Goal: Task Accomplishment & Management: Complete application form

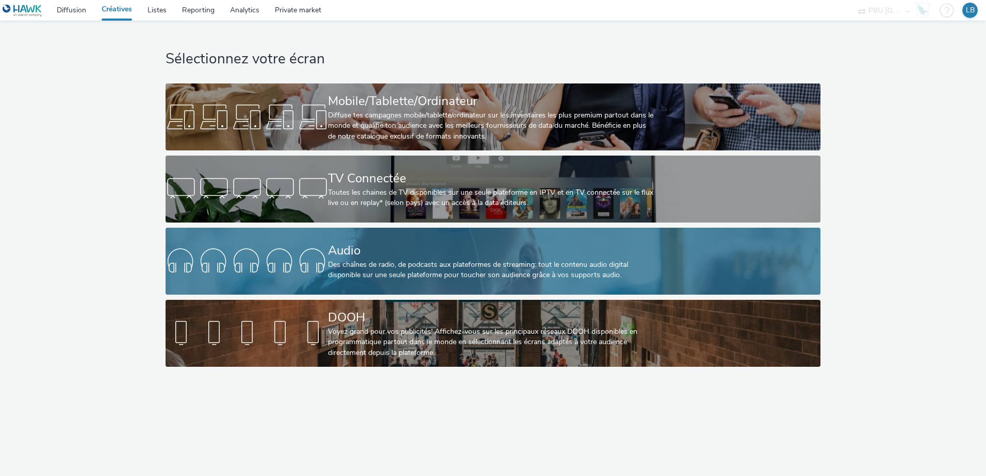
click at [369, 263] on div "Des chaînes de radio, de podcasts aux plateformes de streaming: tout le contenu…" at bounding box center [490, 270] width 325 height 21
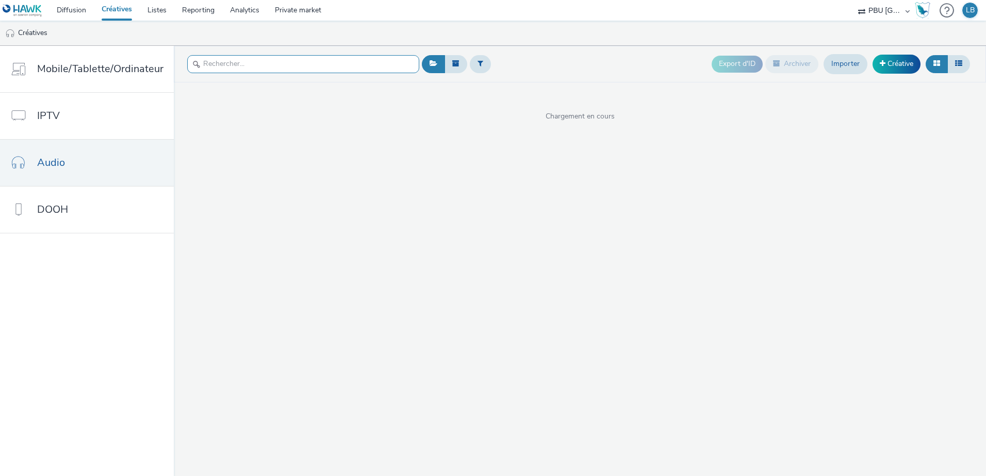
click at [273, 64] on input "text" at bounding box center [303, 64] width 232 height 18
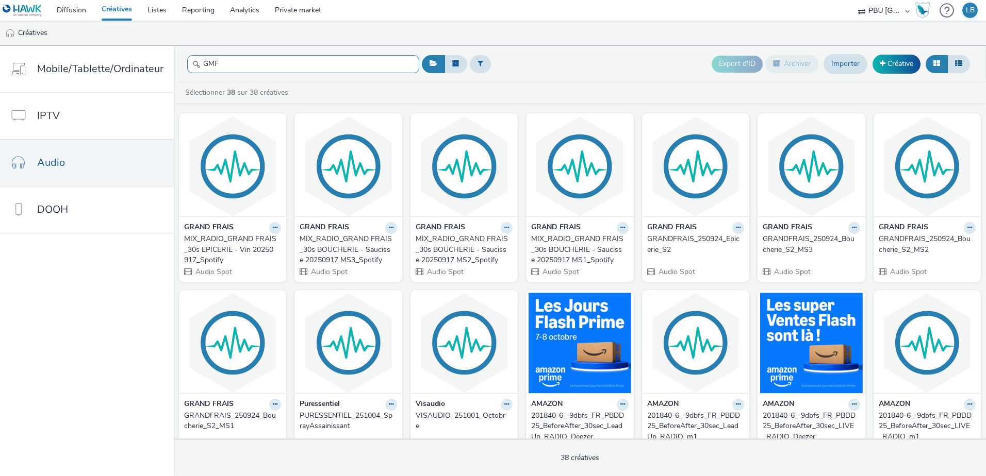
click at [345, 68] on input "GMF" at bounding box center [303, 64] width 232 height 18
click at [268, 67] on input "GMF" at bounding box center [303, 64] width 232 height 18
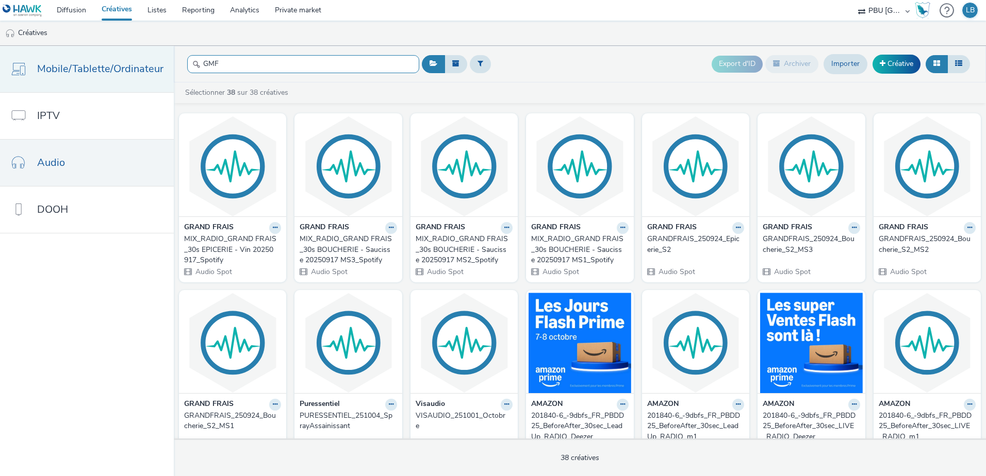
drag, startPoint x: 254, startPoint y: 66, endPoint x: 154, endPoint y: 61, distance: 100.6
click at [156, 61] on div "Mobile/Tablette/Ordinateur IPTV Audio DOOH GMF Export d'ID Archiver Importer Cr…" at bounding box center [493, 261] width 986 height 430
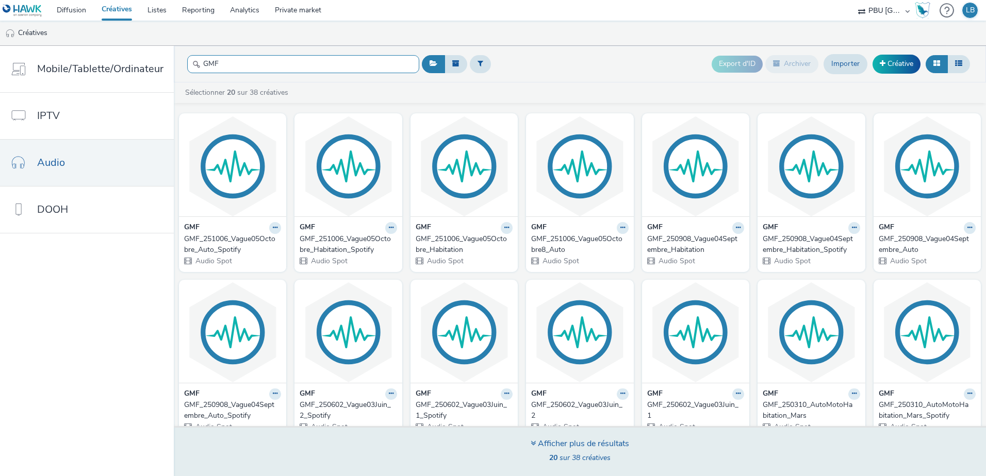
type input "GMF"
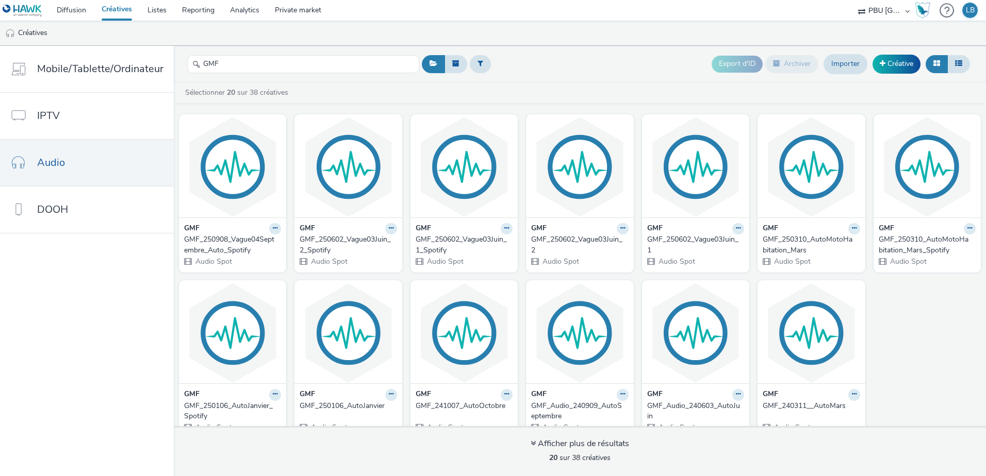
scroll to position [182, 0]
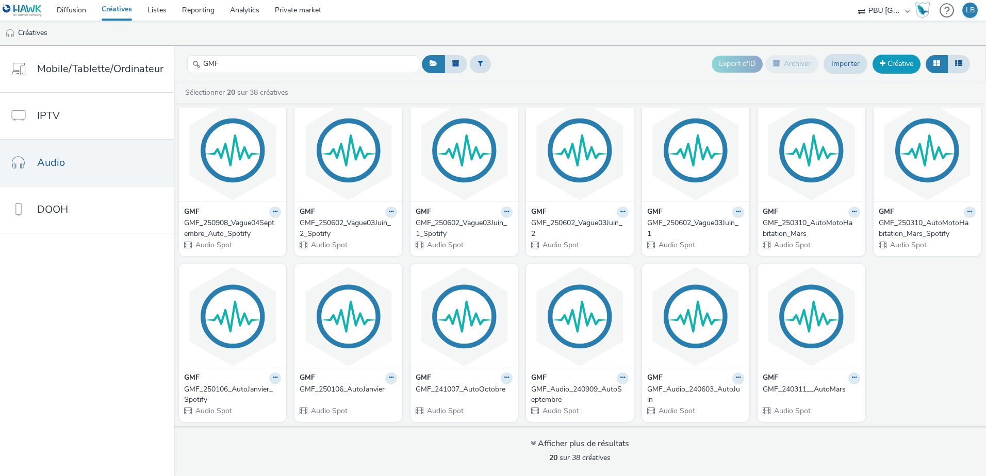
click at [886, 64] on link "Créative" at bounding box center [896, 64] width 48 height 19
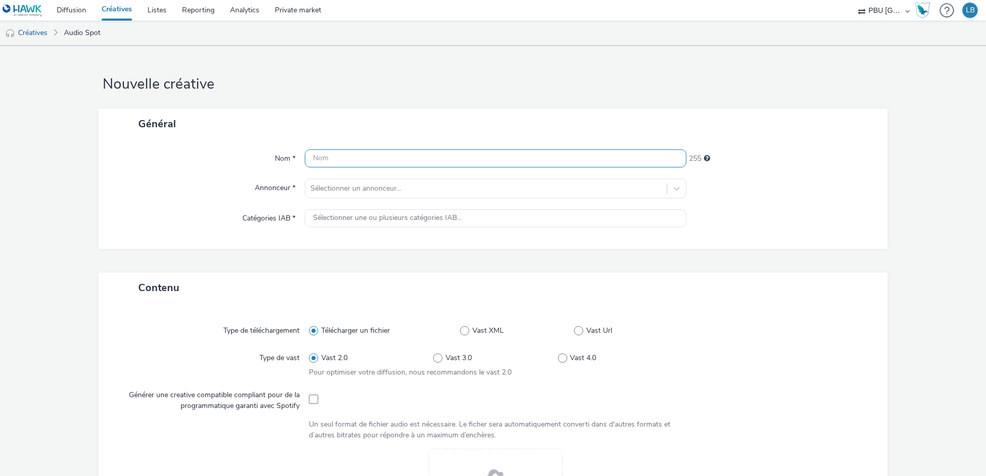
click at [380, 162] on input "text" at bounding box center [495, 158] width 381 height 18
paste input "GMF_251006_PromoOctobre_Habitation"
type input "GMF_251006_PromoOctobre_Habitation"
click at [373, 188] on div at bounding box center [485, 188] width 351 height 12
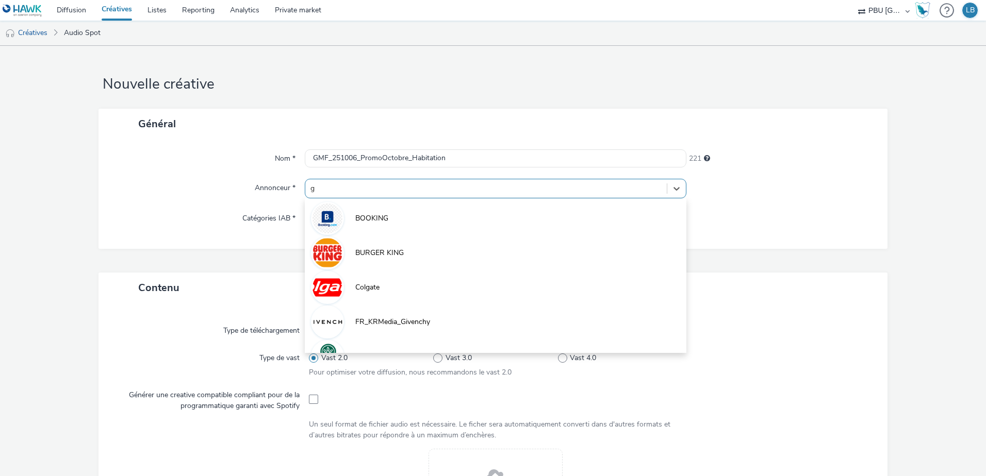
type input "gm"
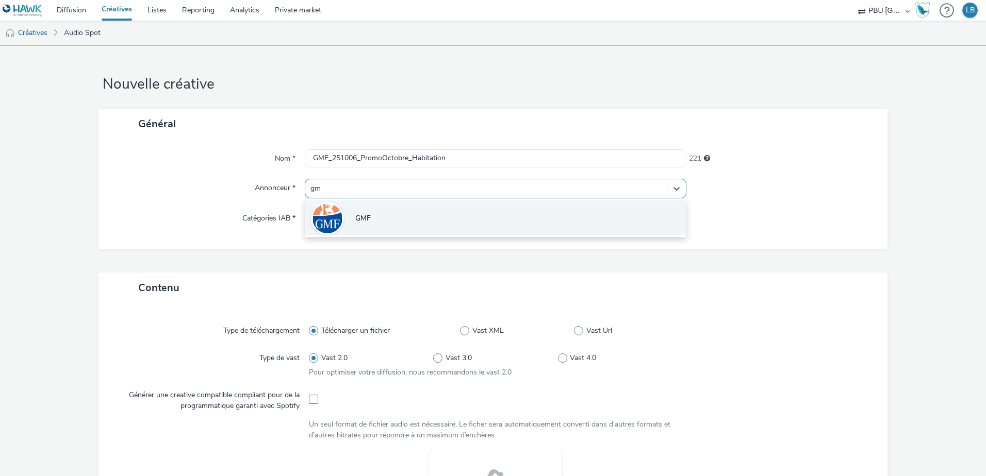
click at [370, 208] on li "GMF" at bounding box center [495, 218] width 381 height 35
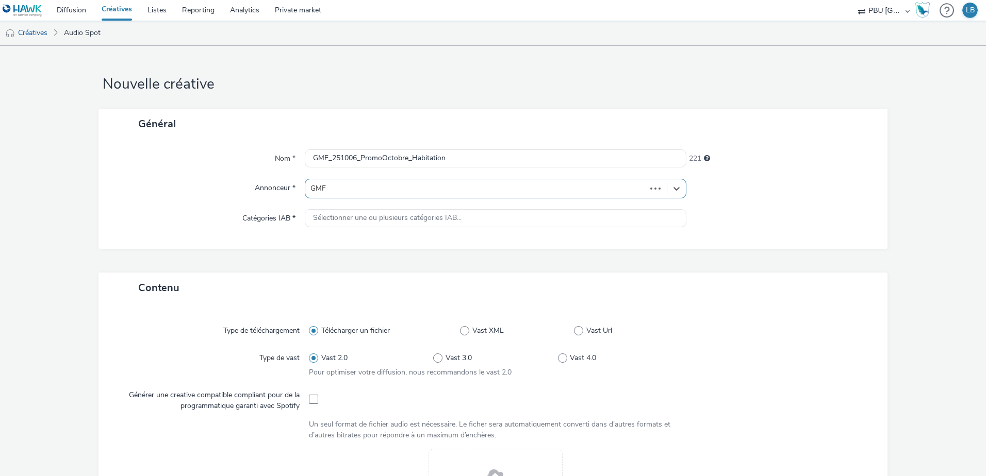
type input "[URL][DOMAIN_NAME]"
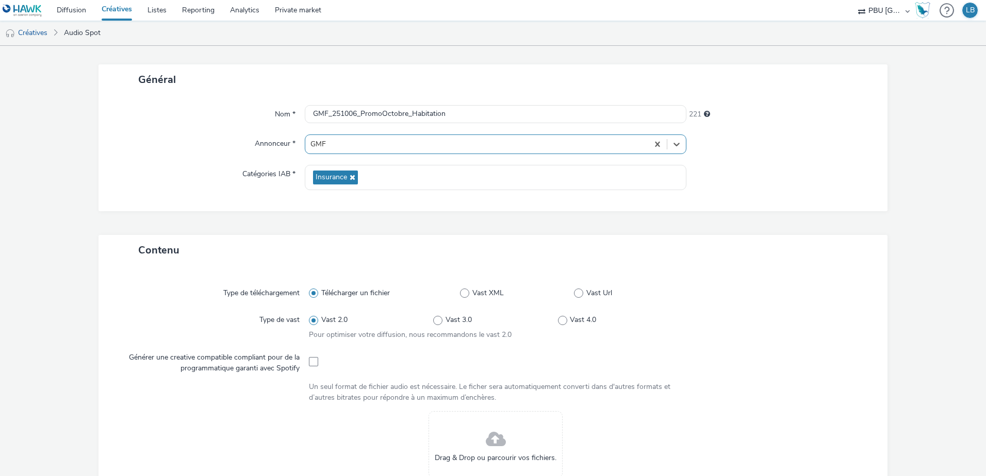
scroll to position [206, 0]
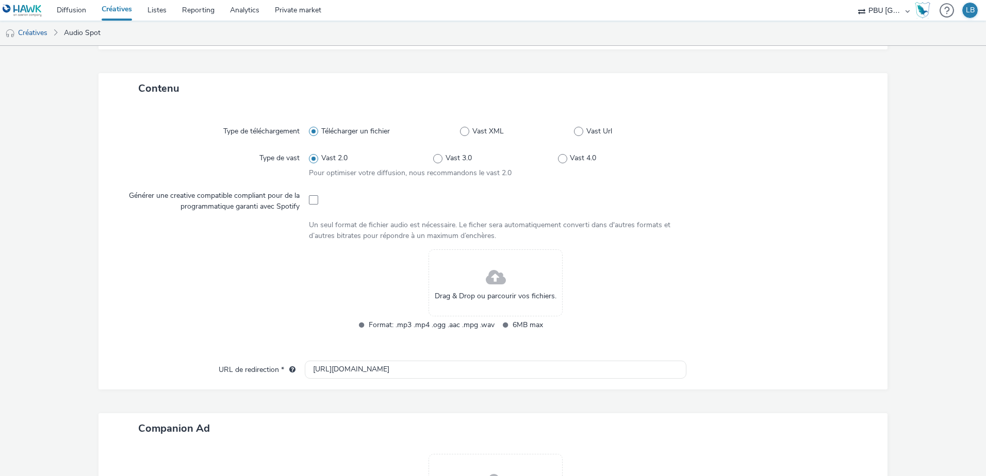
click at [480, 275] on div "Drag & Drop ou parcourir vos fichiers." at bounding box center [495, 282] width 134 height 67
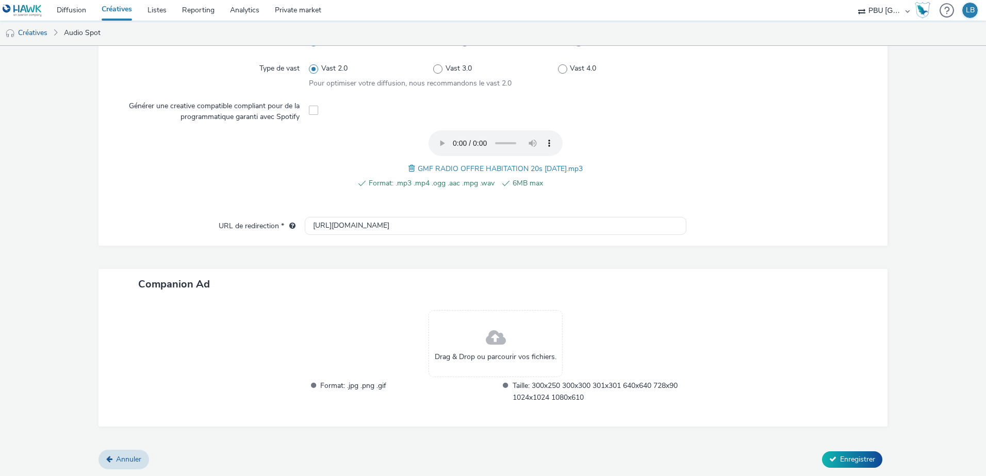
scroll to position [296, 0]
click at [840, 459] on span "Enregistrer" at bounding box center [857, 459] width 35 height 10
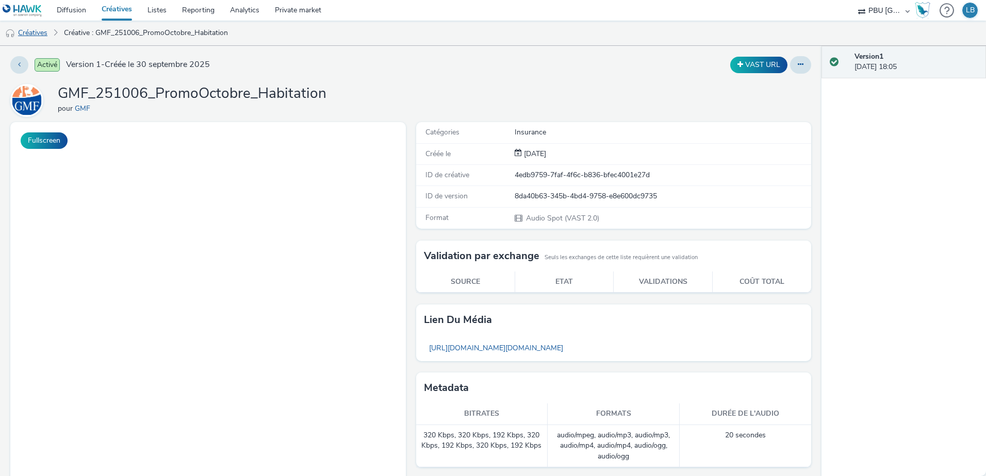
click at [29, 31] on link "Créatives" at bounding box center [26, 33] width 53 height 25
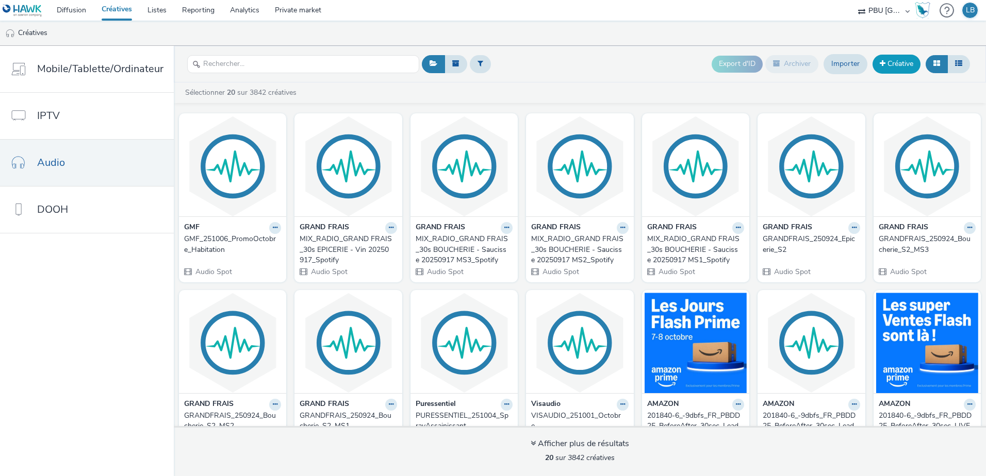
click at [883, 62] on span at bounding box center [882, 63] width 6 height 7
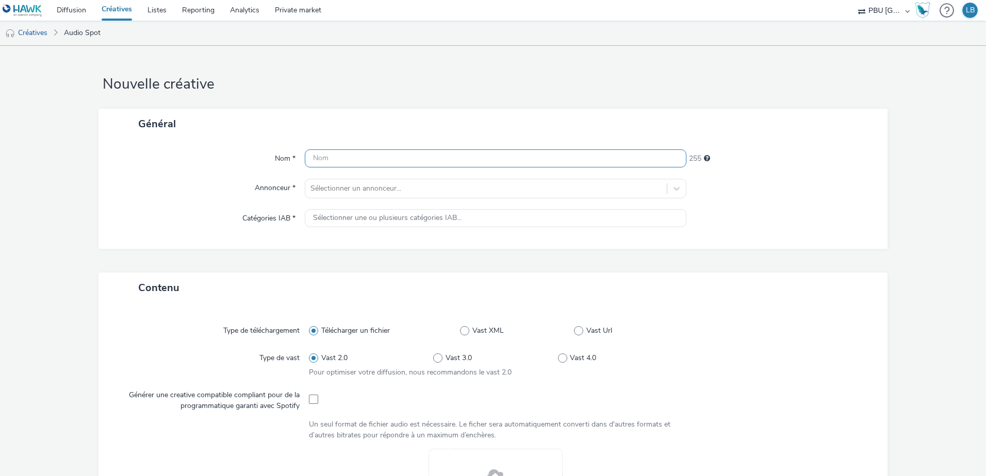
drag, startPoint x: 419, startPoint y: 155, endPoint x: 401, endPoint y: 158, distance: 18.8
click at [417, 155] on input "text" at bounding box center [495, 158] width 381 height 18
type input "g"
drag, startPoint x: 331, startPoint y: 161, endPoint x: 287, endPoint y: 160, distance: 44.3
click at [287, 160] on div "Nom * g 254" at bounding box center [493, 158] width 768 height 19
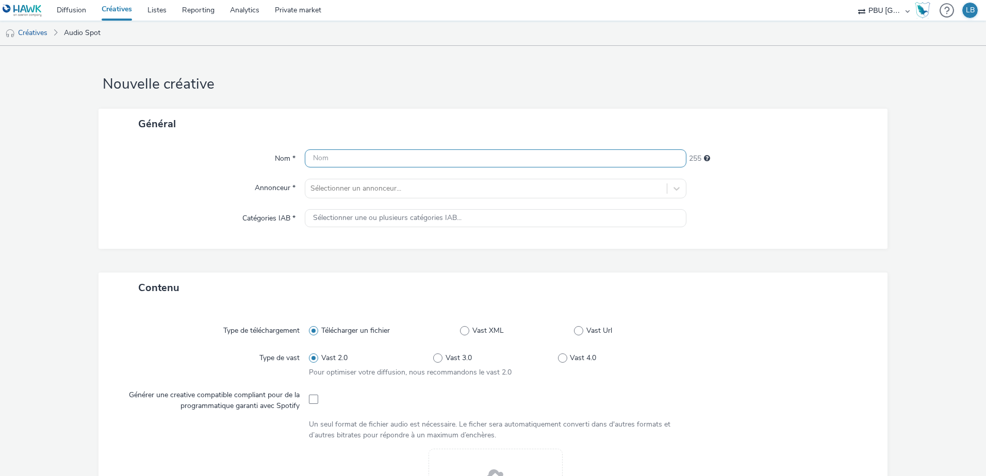
paste input "GMF_251006_PromoOctobre_Habitation"
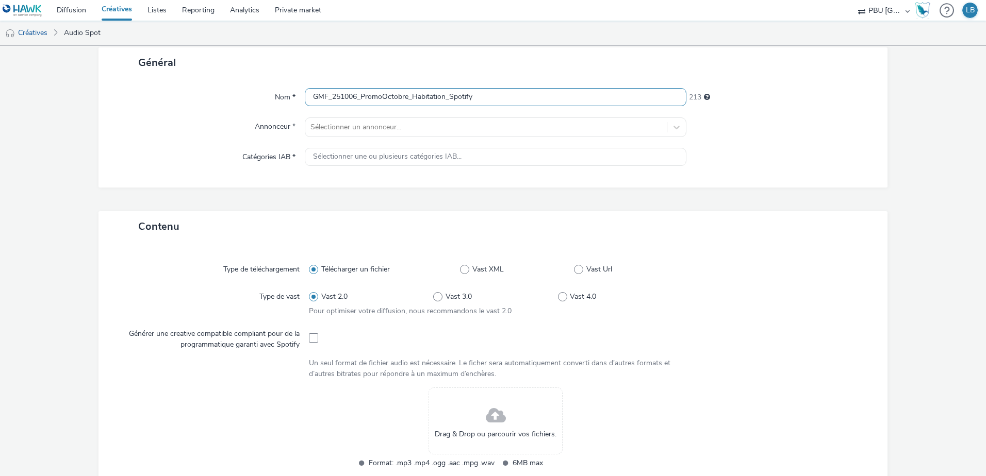
scroll to position [155, 0]
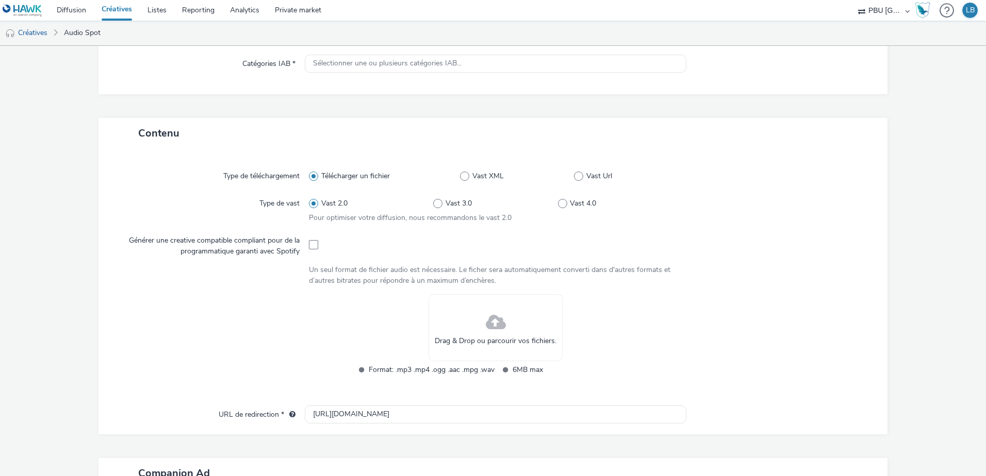
type input "GMF_251006_PromoOctobre_Habitation_Spotify"
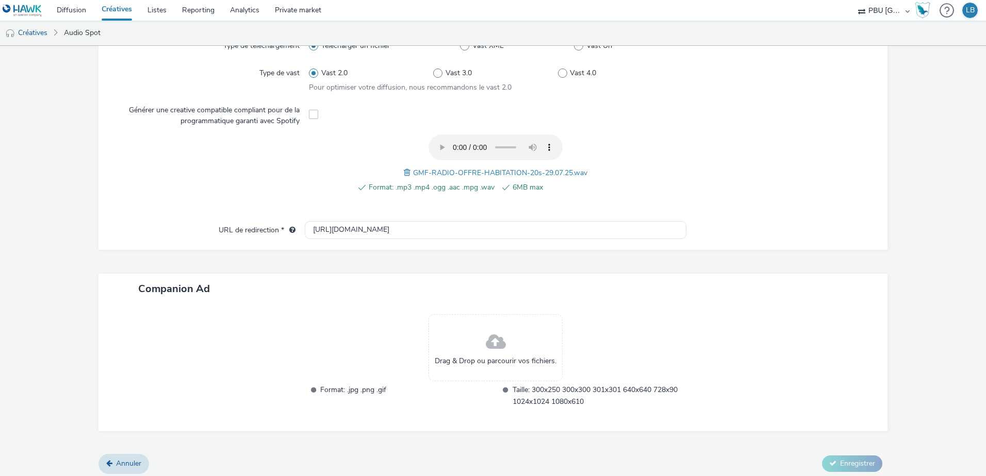
scroll to position [290, 0]
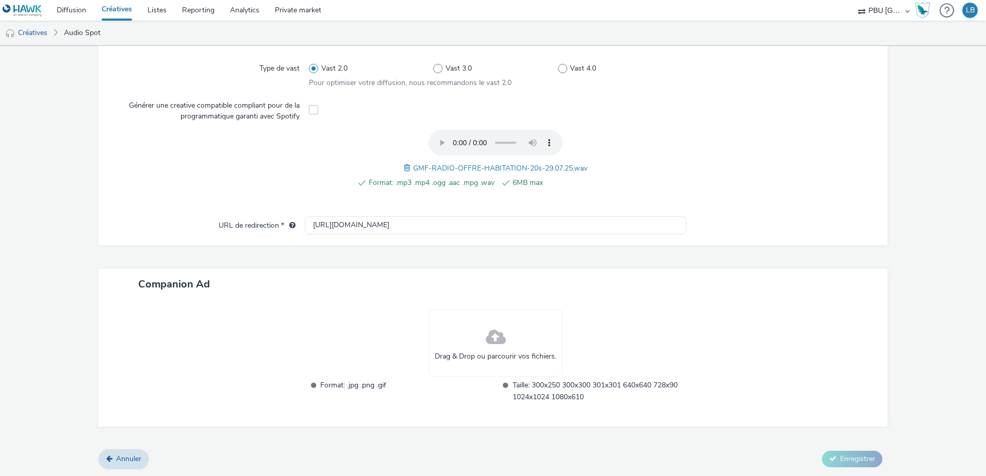
click at [787, 196] on div at bounding box center [775, 165] width 187 height 70
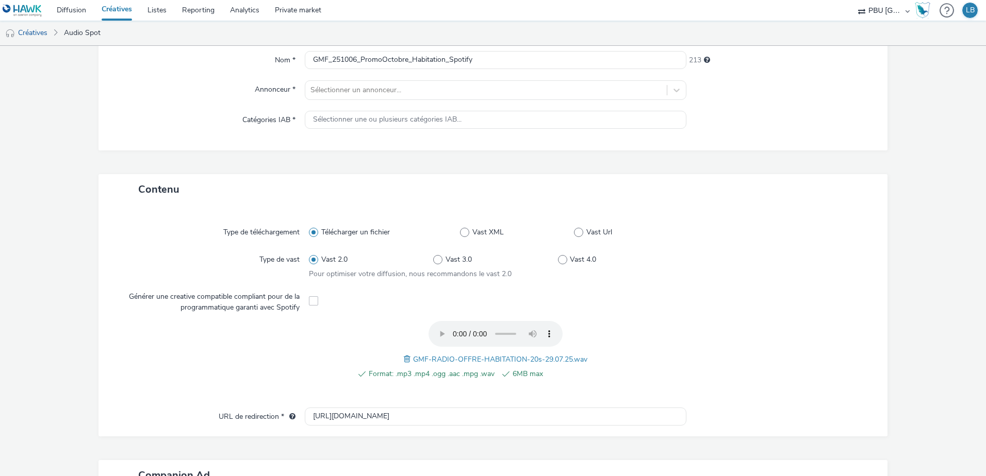
scroll to position [84, 0]
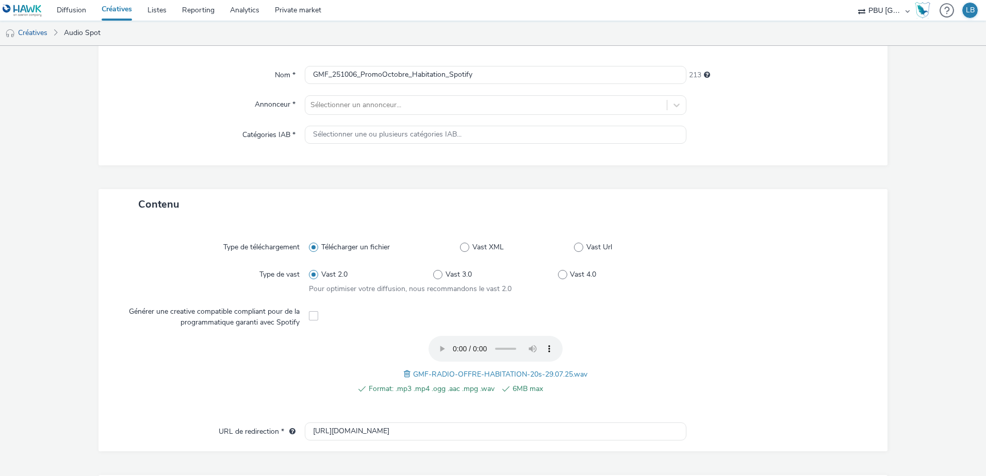
click at [309, 314] on span at bounding box center [313, 315] width 9 height 9
click at [310, 315] on span at bounding box center [313, 315] width 9 height 9
click at [682, 306] on div at bounding box center [775, 315] width 187 height 25
click at [314, 316] on span at bounding box center [313, 315] width 9 height 9
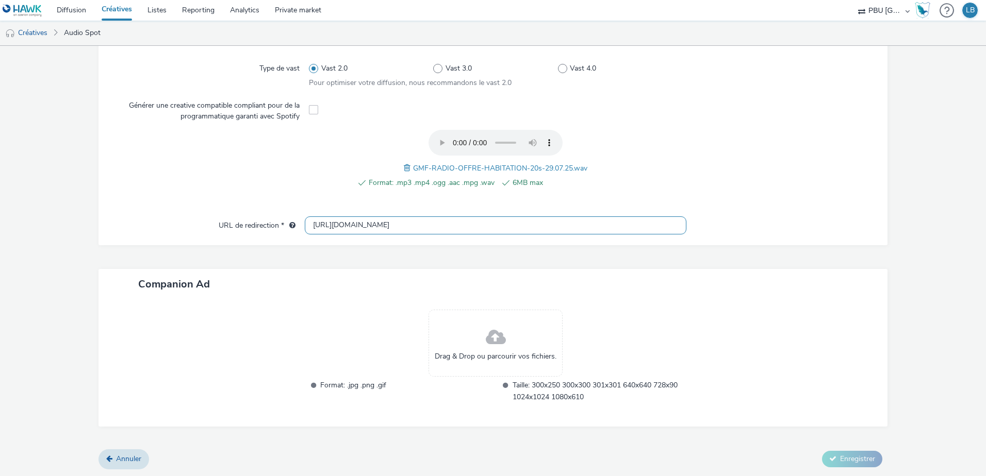
click at [440, 226] on input "[URL][DOMAIN_NAME]" at bounding box center [495, 225] width 381 height 18
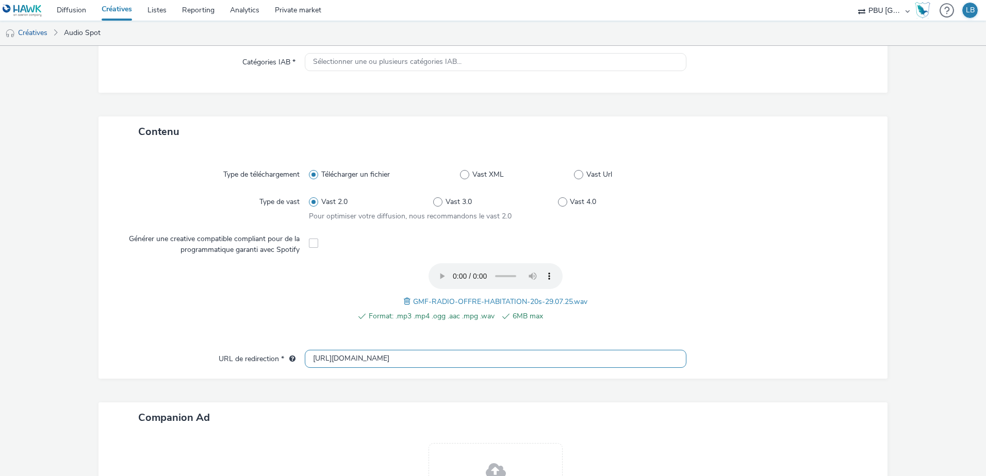
scroll to position [290, 0]
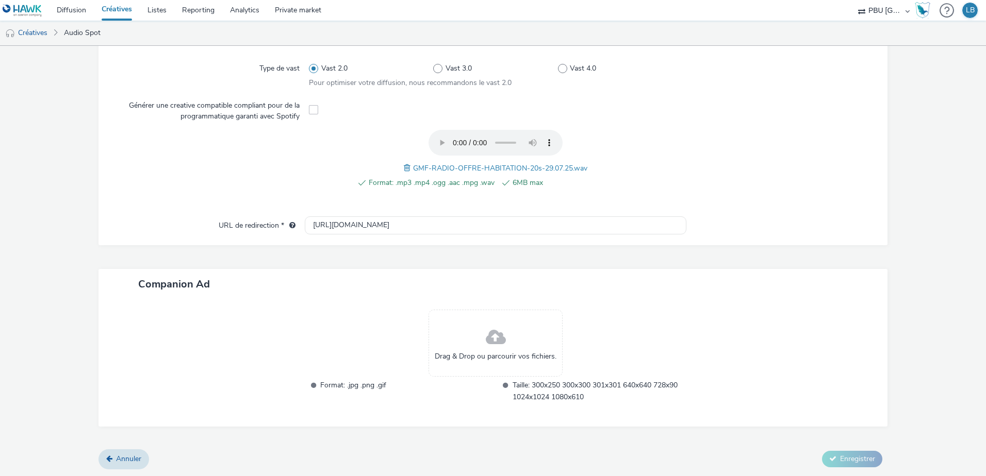
click at [309, 110] on span at bounding box center [313, 109] width 9 height 9
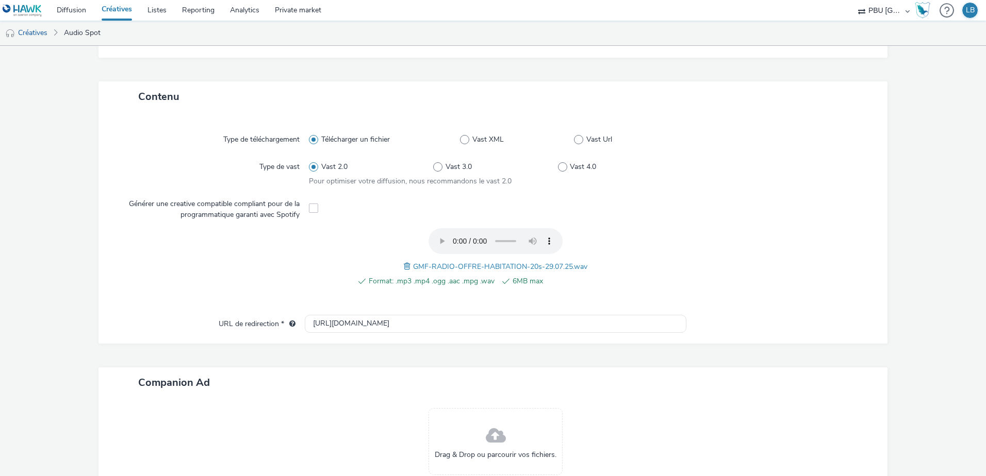
scroll to position [84, 0]
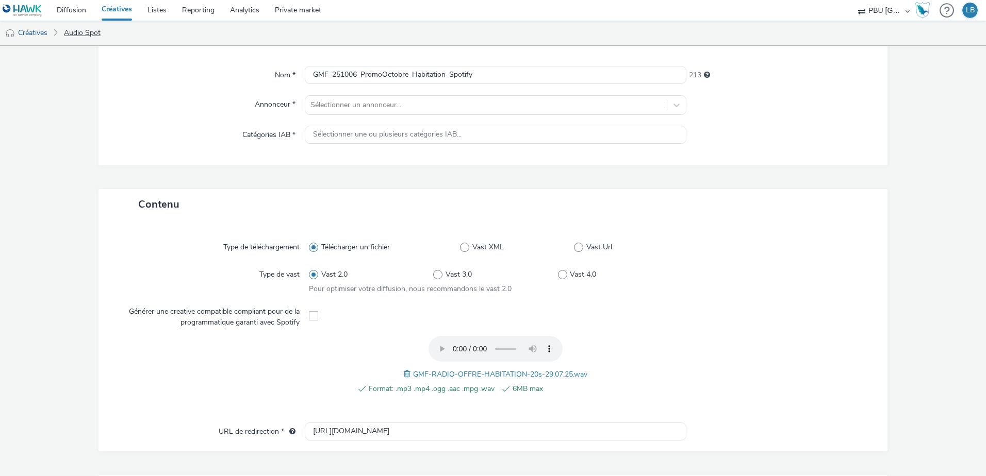
click at [87, 37] on link "Audio Spot" at bounding box center [82, 33] width 47 height 25
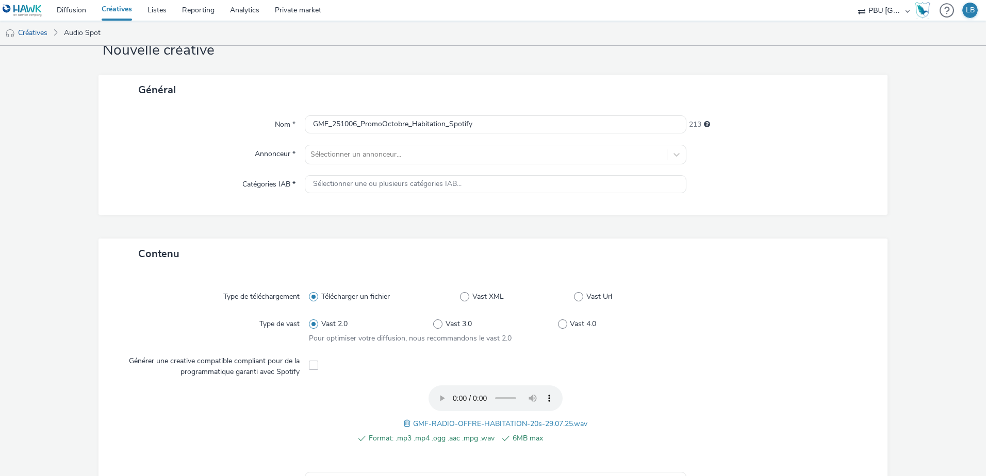
scroll to position [0, 0]
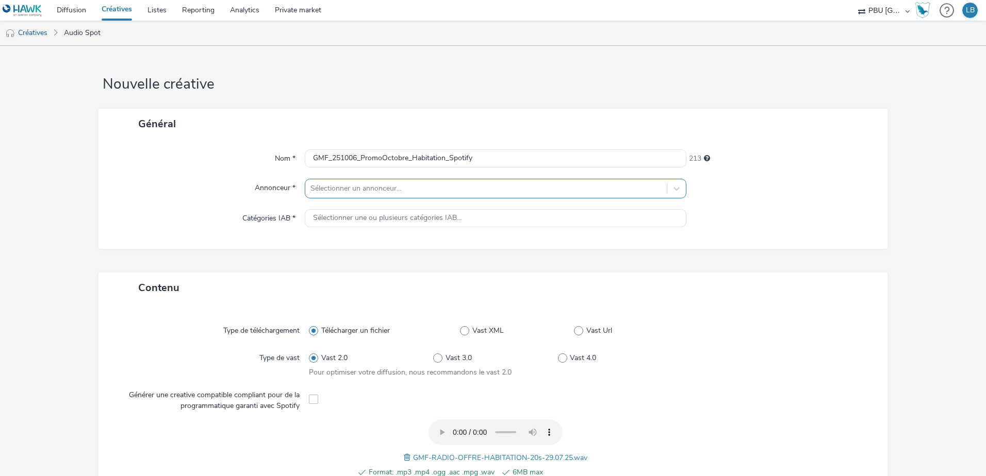
click at [520, 193] on div at bounding box center [485, 188] width 351 height 12
type input "gmf"
click at [474, 207] on li "GMF" at bounding box center [495, 218] width 381 height 35
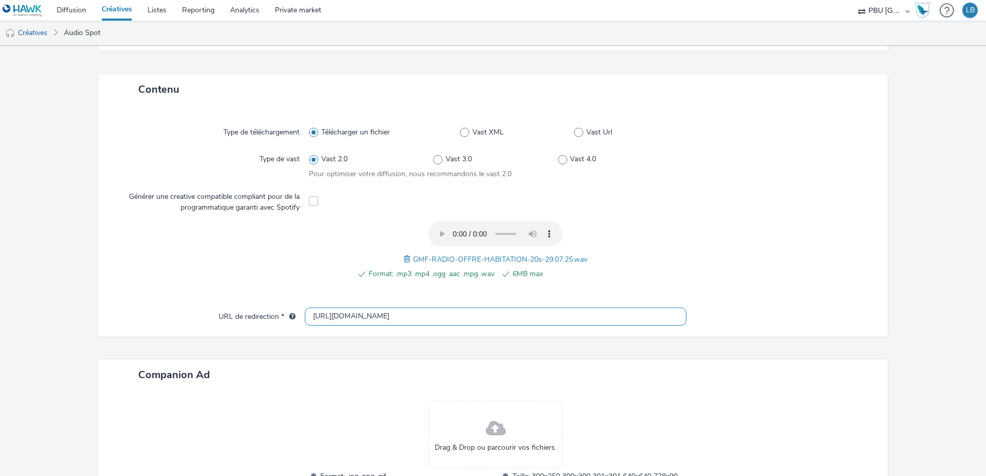
scroll to position [206, 0]
click at [309, 201] on span at bounding box center [313, 199] width 9 height 9
click at [657, 219] on div "Type de téléchargement Télécharger un fichier Vast XML Vast Url Type de vast Va…" at bounding box center [493, 210] width 768 height 193
drag, startPoint x: 309, startPoint y: 203, endPoint x: 258, endPoint y: 126, distance: 92.1
click at [309, 202] on span at bounding box center [313, 199] width 9 height 9
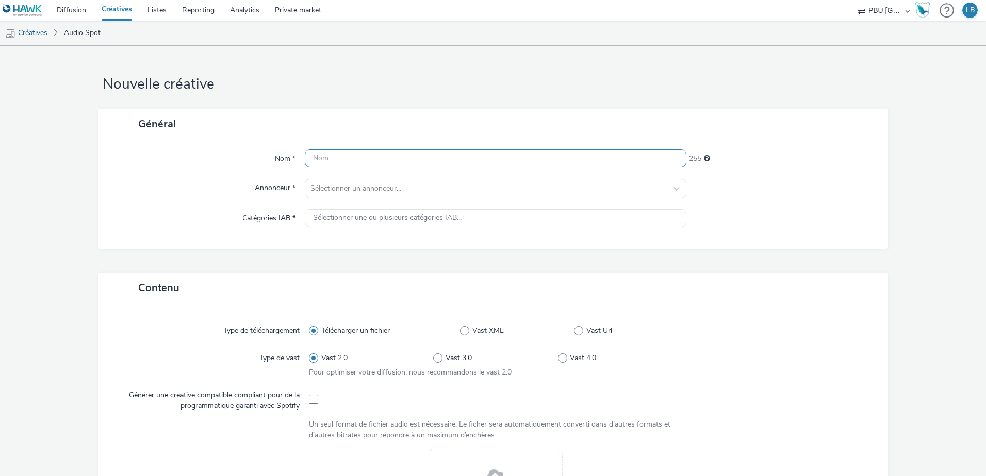
click at [343, 159] on input "text" at bounding box center [495, 158] width 381 height 18
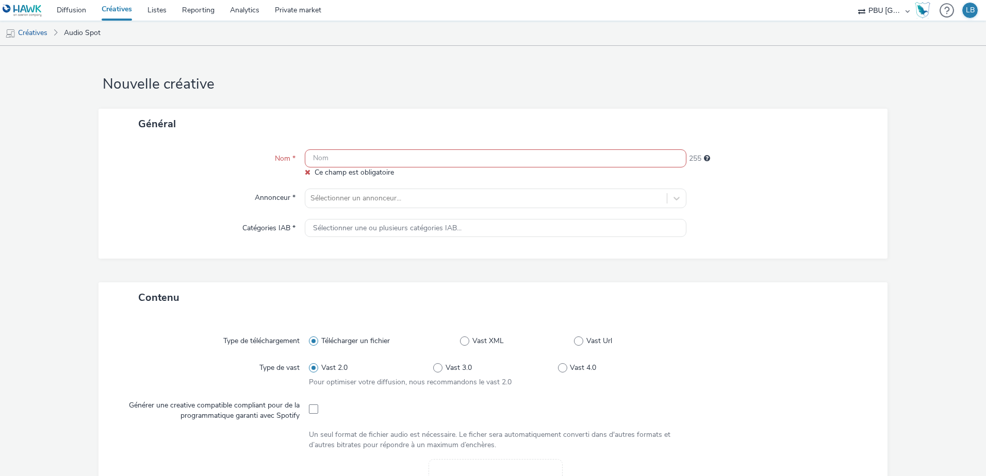
drag, startPoint x: 437, startPoint y: 156, endPoint x: 428, endPoint y: 155, distance: 8.9
click at [437, 156] on input "text" at bounding box center [495, 158] width 381 height 18
click at [417, 153] on input "text" at bounding box center [495, 158] width 381 height 18
paste input "GMF_251006_PromoOctobre_Auto"
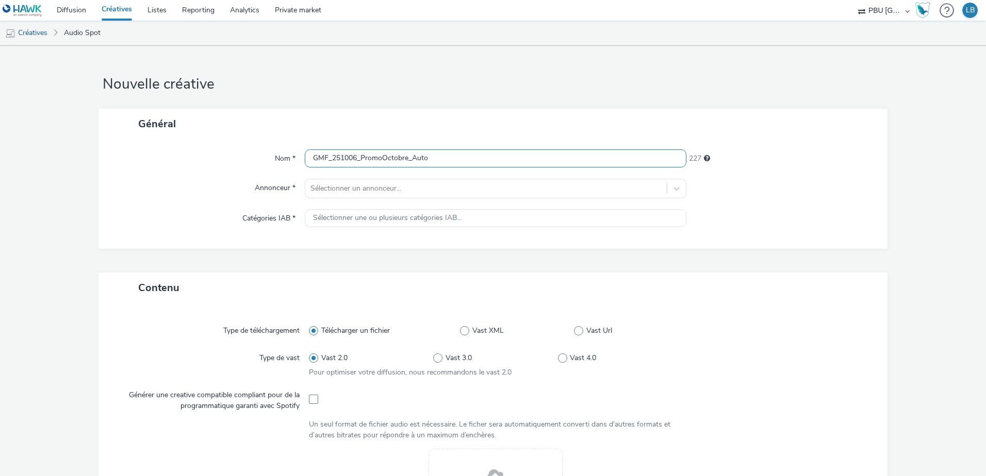
click at [418, 158] on input "GMF_251006_PromoOctobre_Auto" at bounding box center [495, 158] width 381 height 18
click at [422, 157] on input "GMF_251006_PromoOctobre_Auto" at bounding box center [495, 158] width 381 height 18
click at [409, 156] on input "GMF_251006_PromoOctobre_Auto" at bounding box center [495, 158] width 381 height 18
drag, startPoint x: 438, startPoint y: 158, endPoint x: 409, endPoint y: 162, distance: 29.6
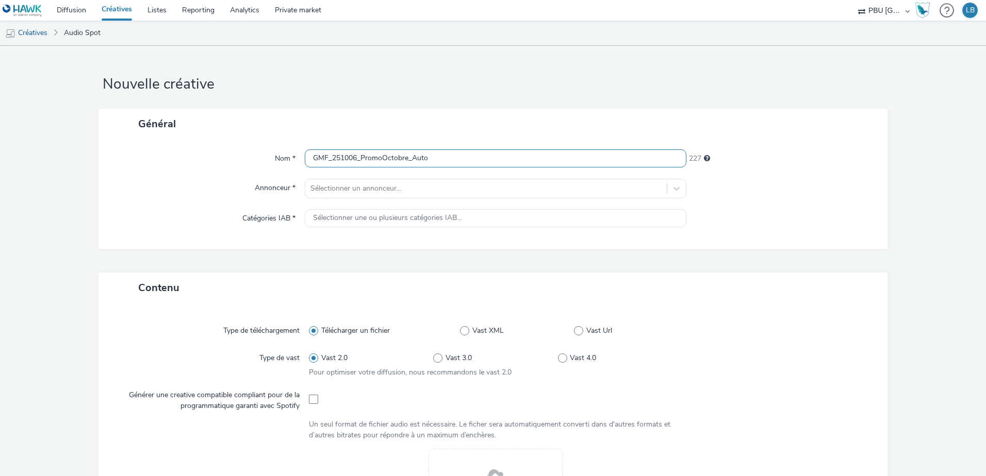
click at [409, 162] on input "GMF_251006_PromoOctobre_Auto" at bounding box center [495, 158] width 381 height 18
type input "GMF_251006_PromoOctobre_Habitation_Spotify"
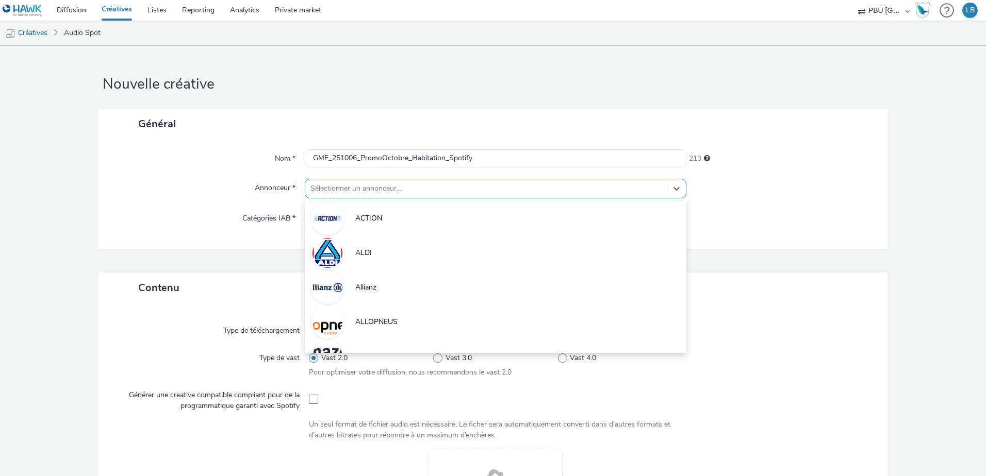
click at [461, 194] on div at bounding box center [485, 188] width 351 height 12
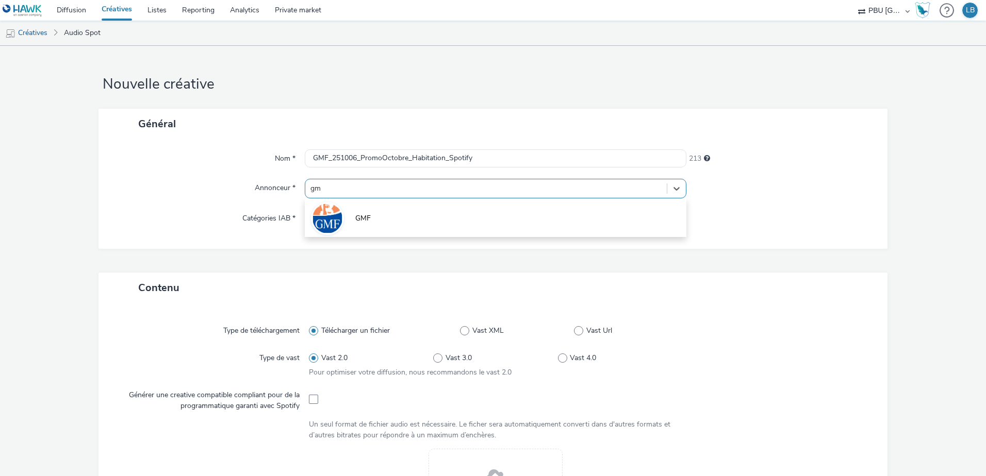
type input "gmf"
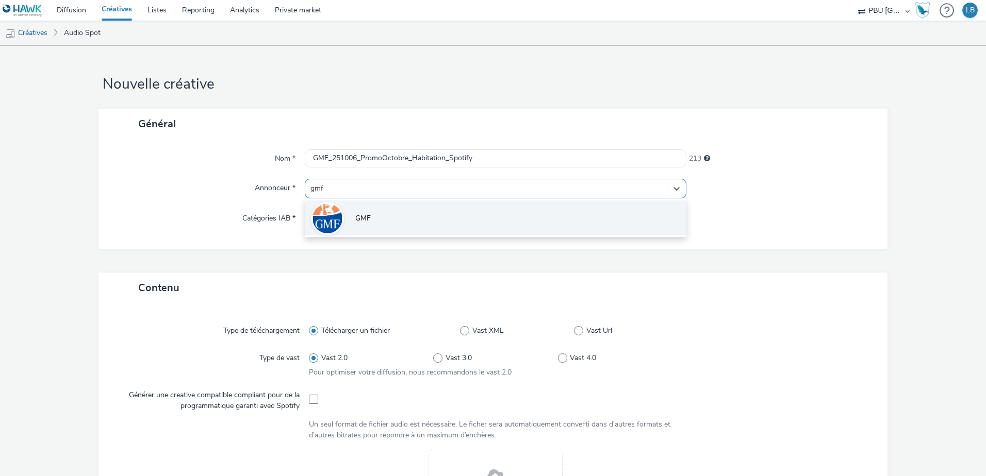
click at [430, 213] on li "GMF" at bounding box center [495, 218] width 381 height 35
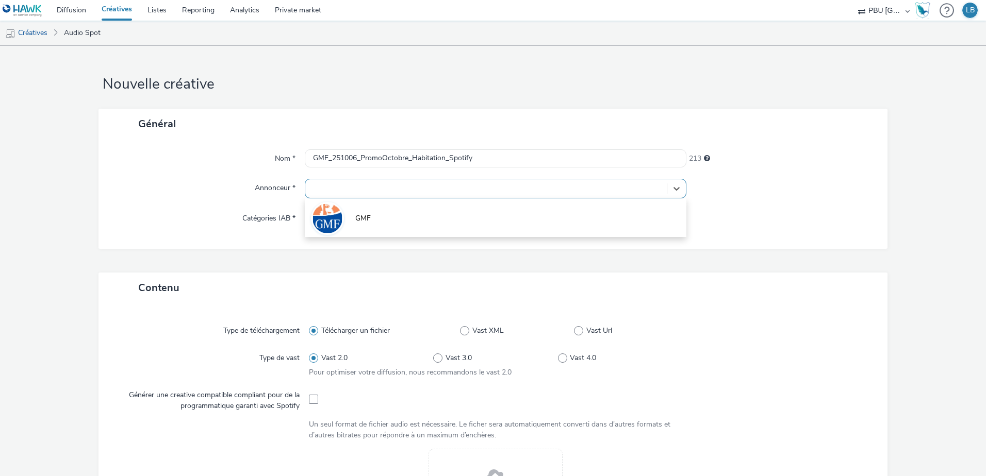
type input "[URL][DOMAIN_NAME]"
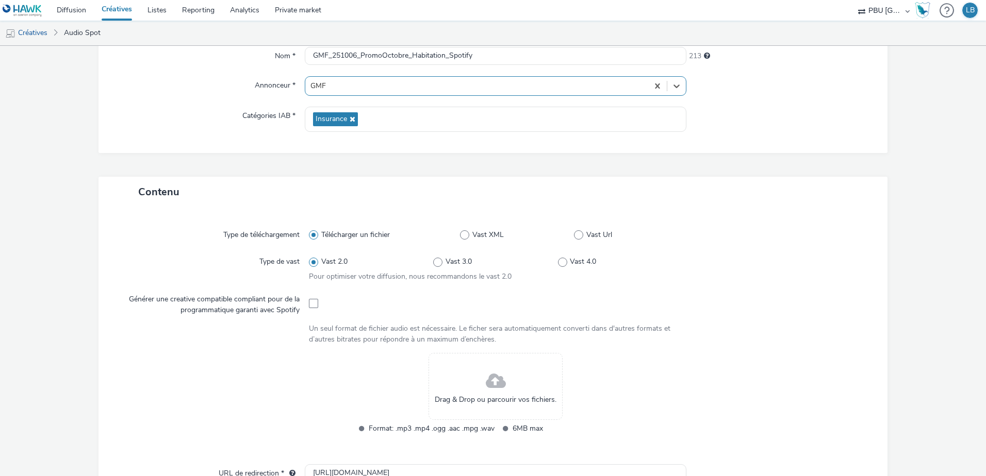
scroll to position [103, 0]
click at [310, 302] on span at bounding box center [313, 302] width 9 height 9
checkbox input "true"
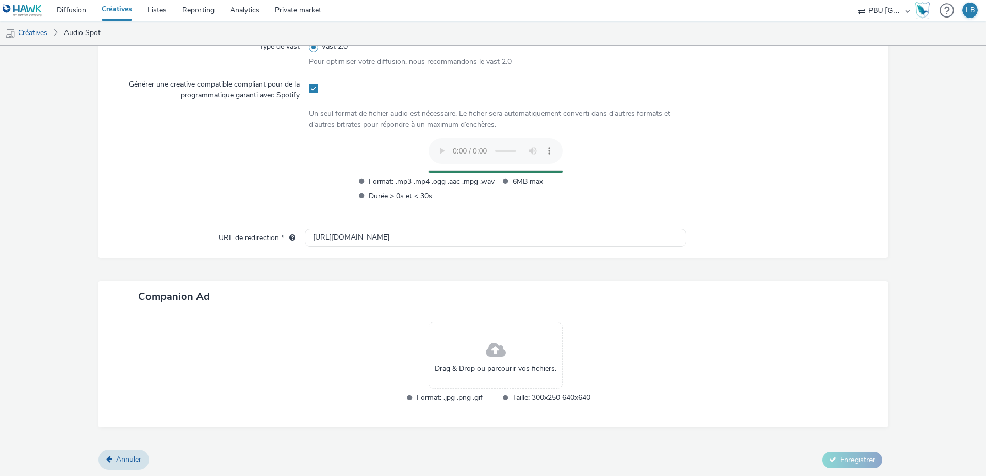
scroll to position [319, 0]
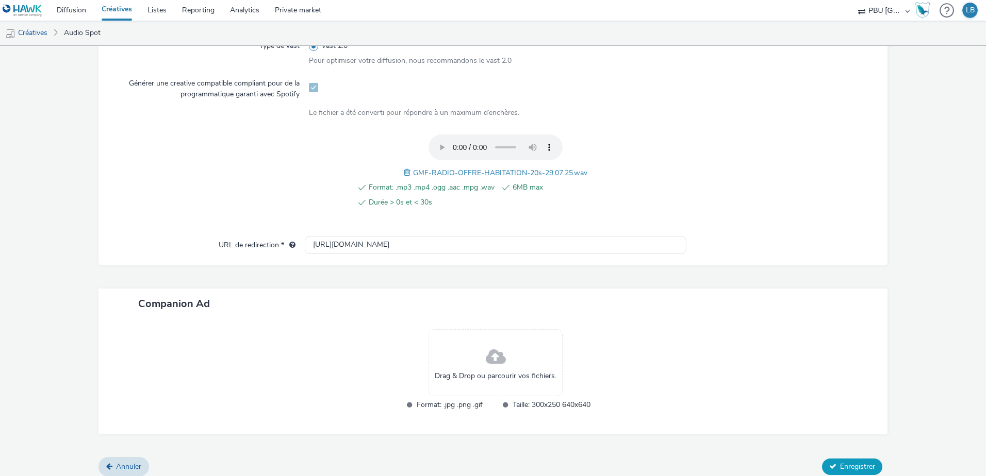
click at [846, 460] on button "Enregistrer" at bounding box center [852, 467] width 60 height 16
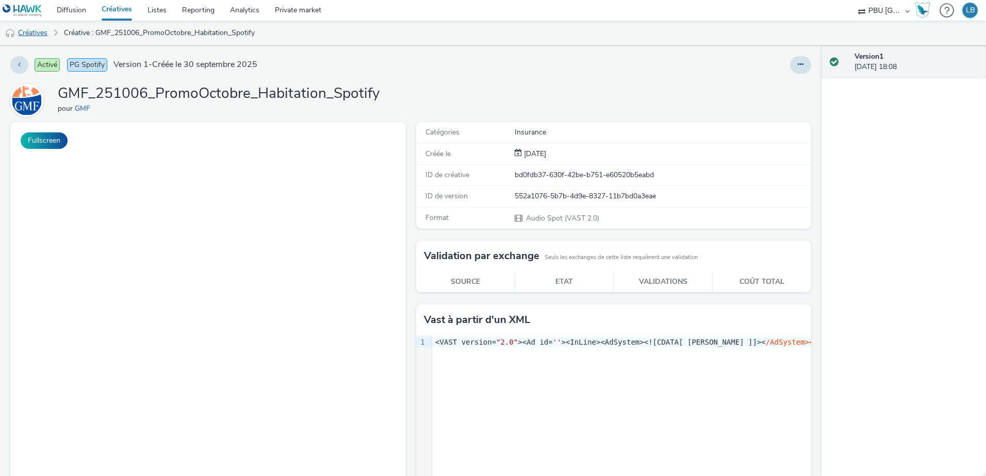
click at [40, 37] on link "Créatives" at bounding box center [26, 33] width 53 height 25
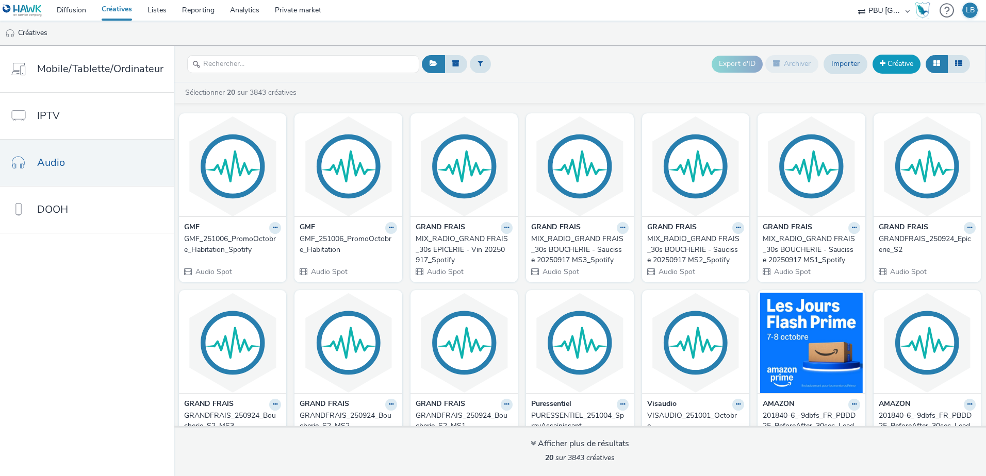
click at [888, 66] on link "Créative" at bounding box center [896, 64] width 48 height 19
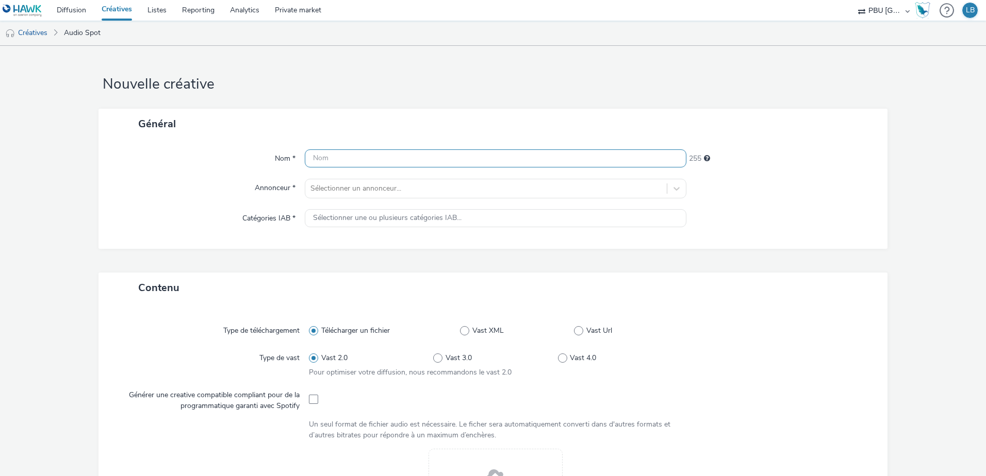
click at [420, 158] on input "text" at bounding box center [495, 158] width 381 height 18
paste input "GMF_251006_PromoOctobre_Auto"
type input "GMF_251006_PromoOctobre_Auto"
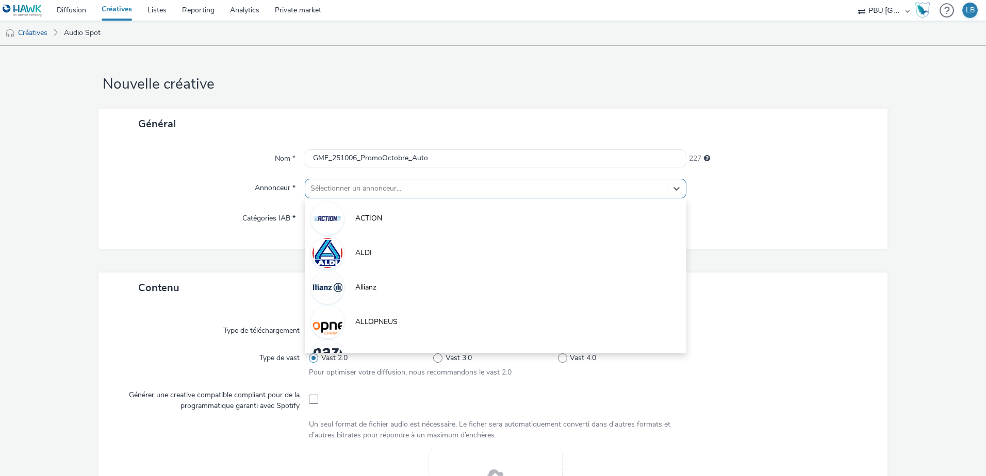
click at [399, 180] on div "Sélectionner un annonceur..." at bounding box center [485, 188] width 361 height 16
type input "gm"
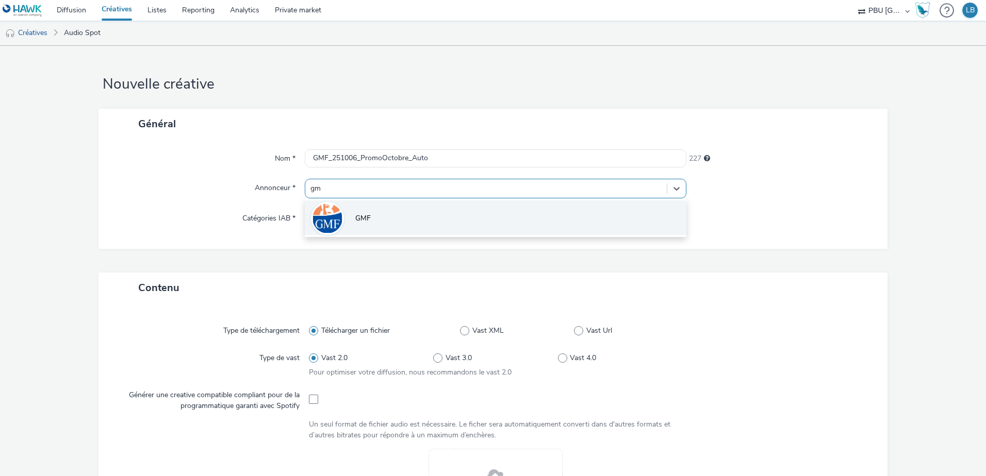
click at [378, 209] on li "GMF" at bounding box center [495, 218] width 381 height 35
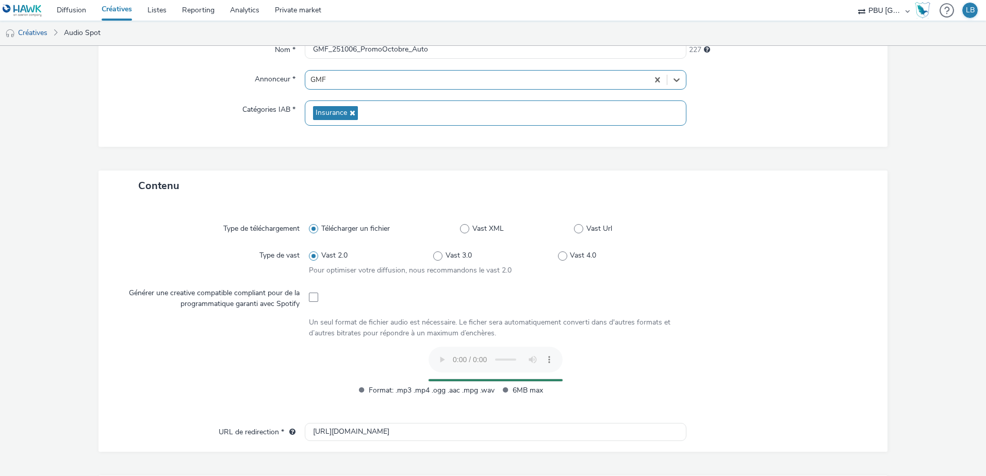
scroll to position [58, 0]
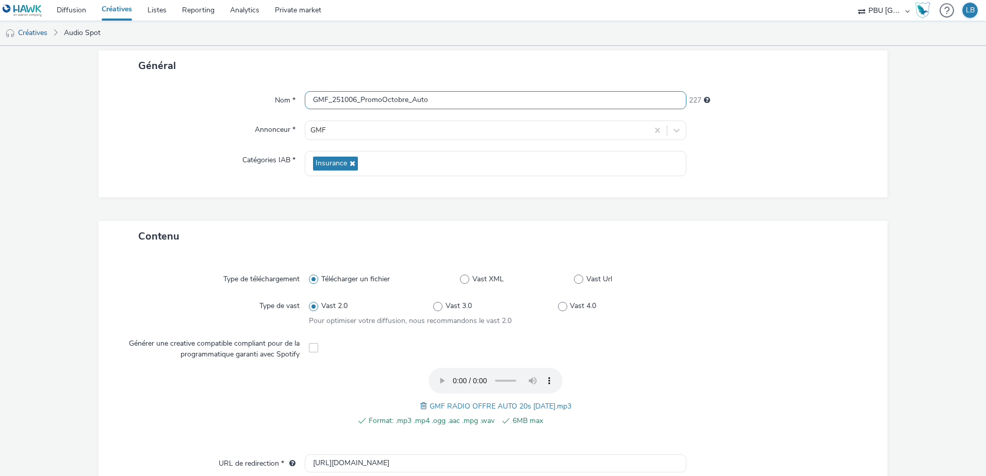
drag, startPoint x: 440, startPoint y: 102, endPoint x: 263, endPoint y: 99, distance: 176.8
click at [263, 99] on div "Nom * GMF_251006_PromoOctobre_Auto 227" at bounding box center [493, 100] width 768 height 19
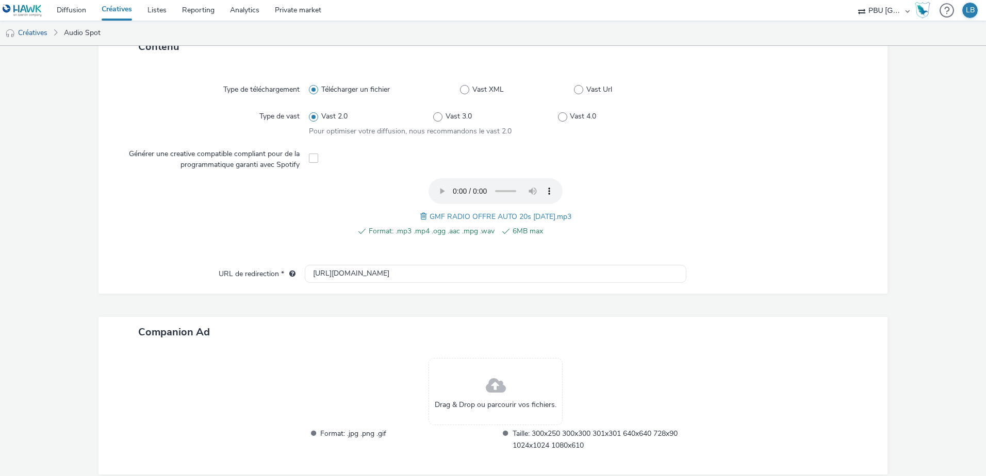
scroll to position [296, 0]
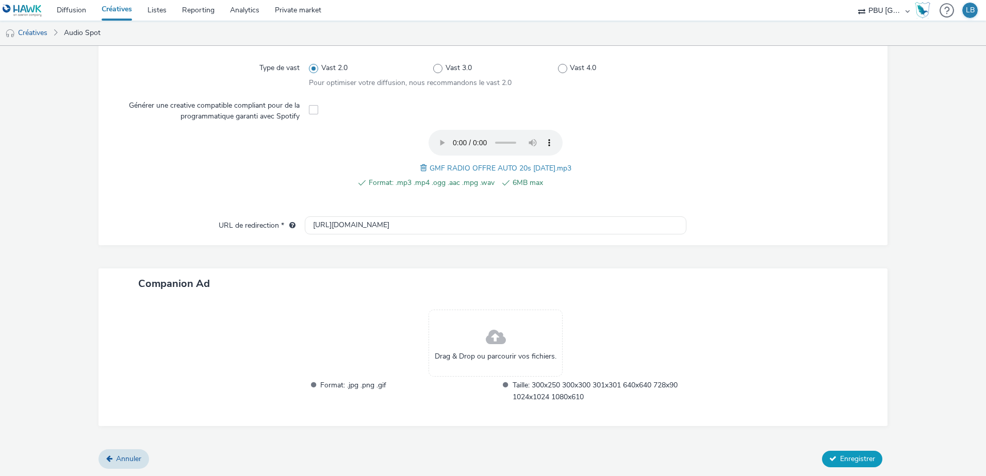
click at [844, 462] on span "Enregistrer" at bounding box center [857, 459] width 35 height 10
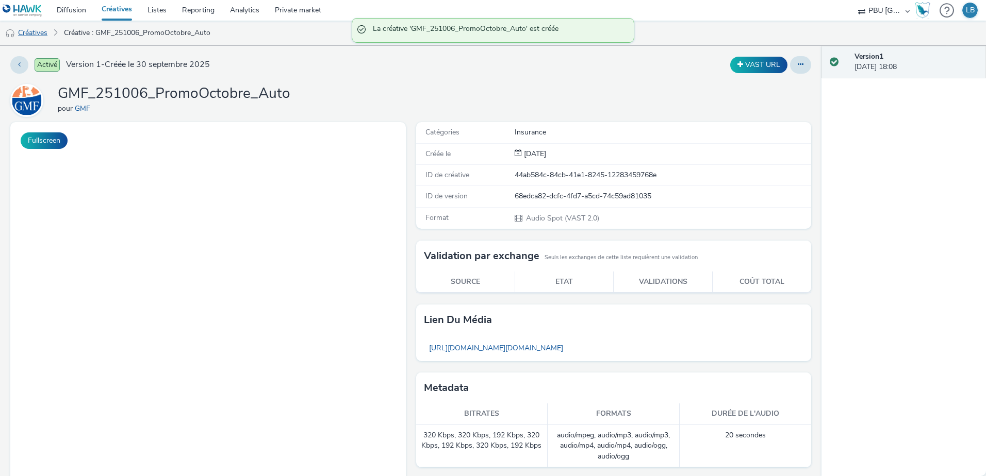
click at [34, 34] on link "Créatives" at bounding box center [26, 33] width 53 height 25
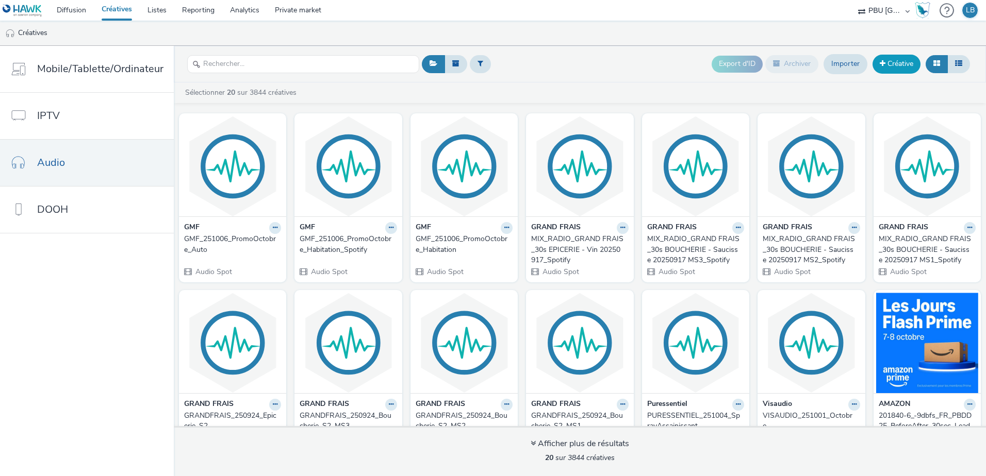
click at [896, 63] on link "Créative" at bounding box center [896, 64] width 48 height 19
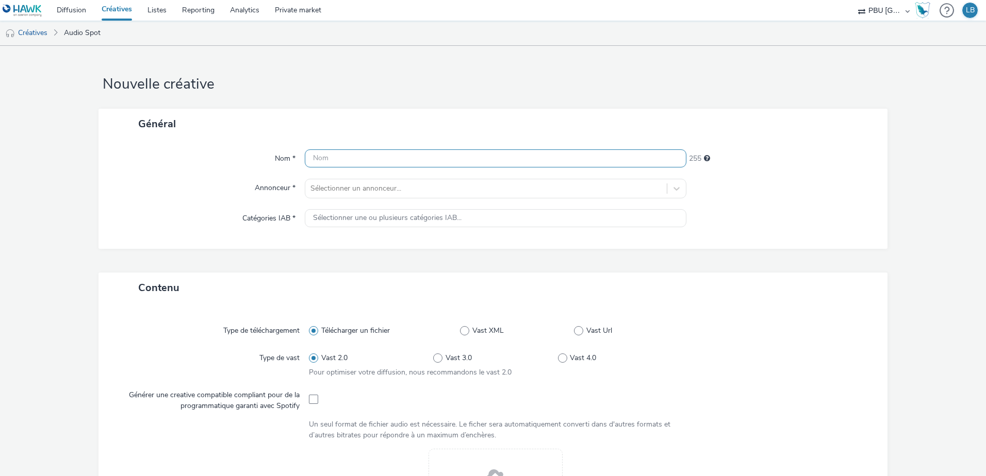
click at [422, 159] on input "text" at bounding box center [495, 158] width 381 height 18
paste input "GMF_251006_PromoOctobre_Auto"
type input "GMF_251006_PromoOctobre_Auto_Spotify"
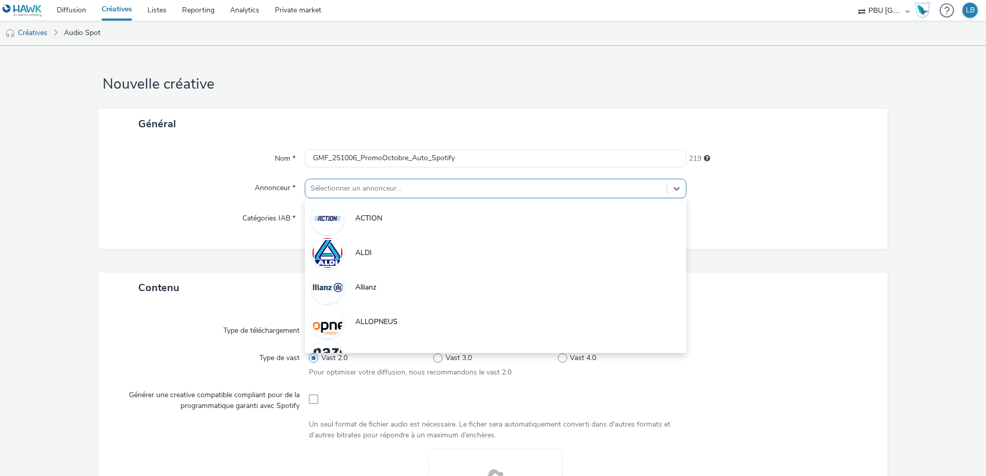
click at [430, 182] on div at bounding box center [485, 188] width 351 height 12
type input "gm"
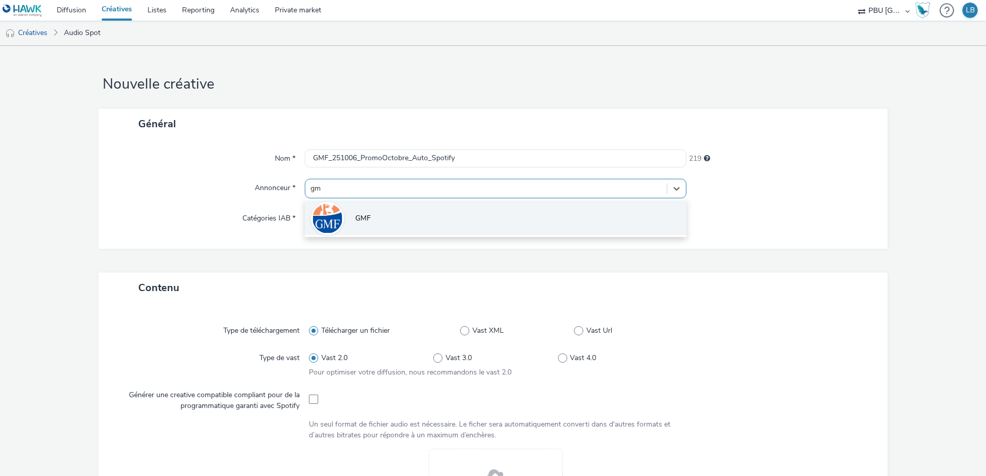
click at [422, 206] on li "GMF" at bounding box center [495, 218] width 381 height 35
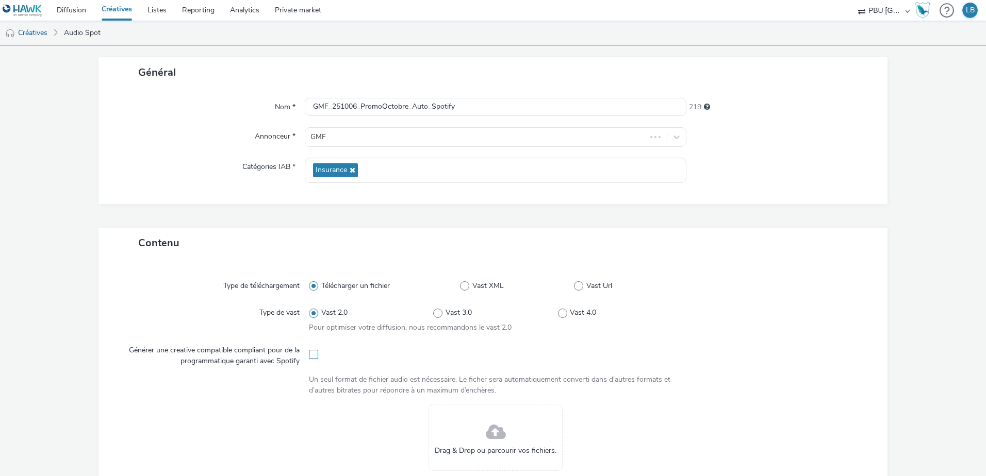
click at [314, 352] on span at bounding box center [313, 354] width 9 height 9
checkbox input "true"
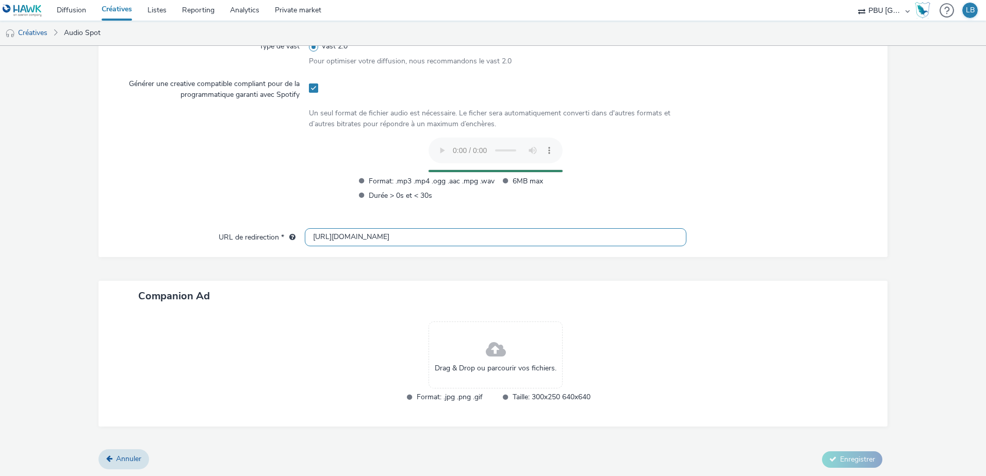
scroll to position [319, 0]
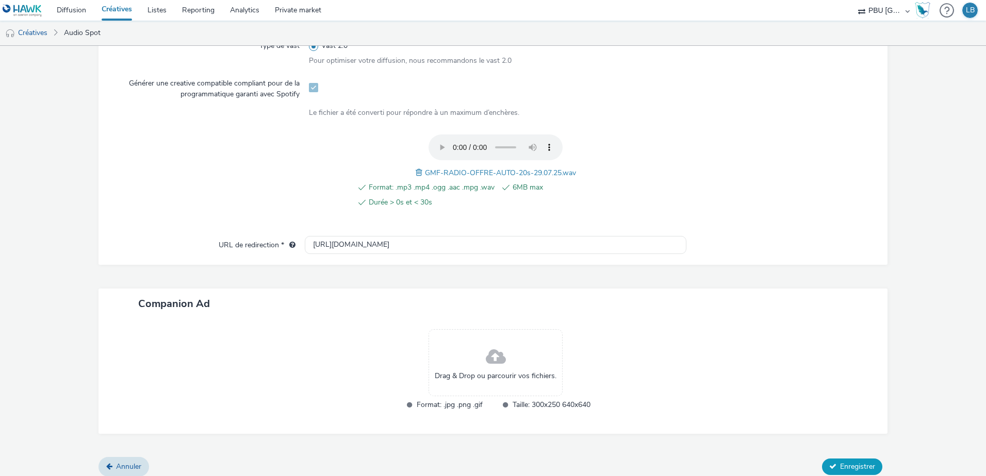
click at [862, 468] on span "Enregistrer" at bounding box center [857, 467] width 35 height 10
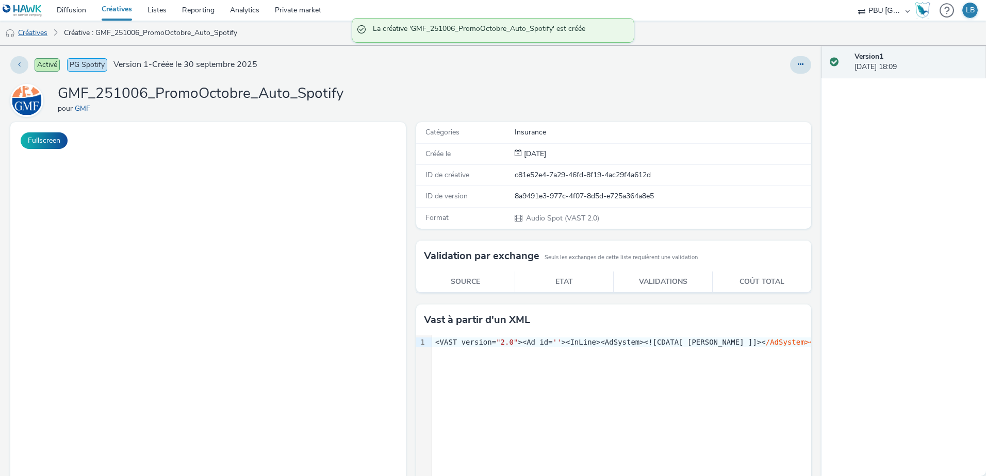
click at [41, 35] on link "Créatives" at bounding box center [26, 33] width 53 height 25
